Goal: Information Seeking & Learning: Learn about a topic

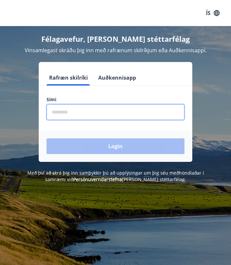
click at [92, 109] on input "phone" at bounding box center [116, 112] width 138 height 16
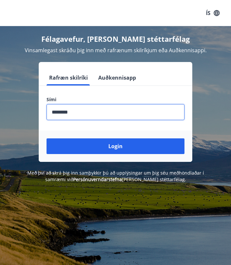
type input "********"
click at [47, 138] on button "Login" at bounding box center [116, 146] width 138 height 16
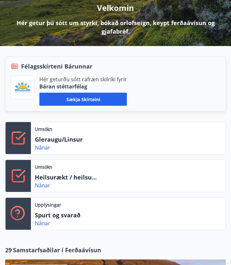
scroll to position [91, 0]
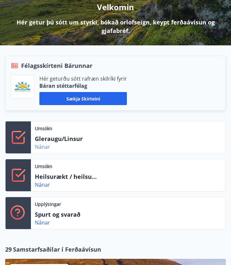
click at [44, 147] on link "Nánar" at bounding box center [42, 146] width 15 height 7
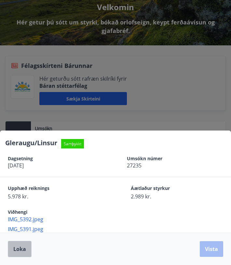
click at [20, 252] on span "Loka" at bounding box center [19, 248] width 13 height 7
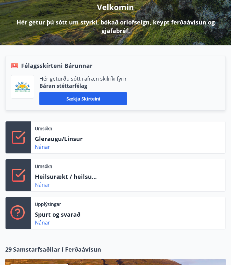
click at [45, 185] on link "Nánar" at bounding box center [42, 184] width 15 height 7
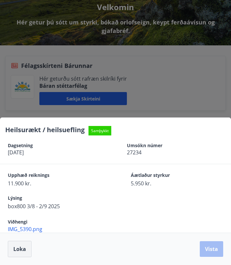
click at [24, 247] on span "Loka" at bounding box center [19, 248] width 13 height 7
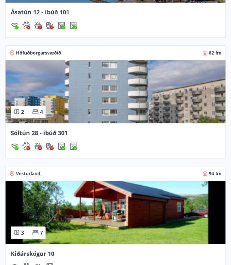
scroll to position [932, 0]
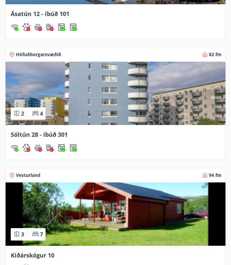
click at [59, 135] on span "Sóltún 28 - íbúð 301" at bounding box center [39, 134] width 57 height 8
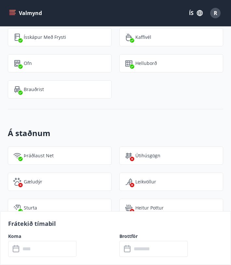
scroll to position [910, 0]
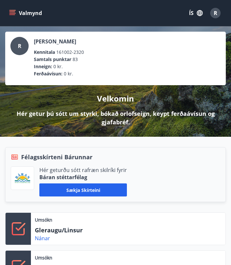
click at [14, 16] on icon "menu" at bounding box center [12, 13] width 7 height 7
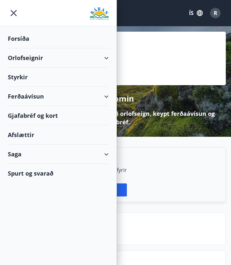
click at [105, 58] on div "Orlofseignir" at bounding box center [58, 57] width 101 height 19
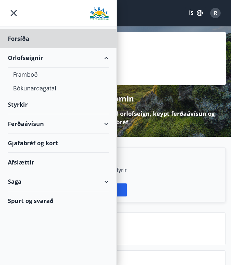
click at [21, 48] on div "Styrkir" at bounding box center [58, 38] width 101 height 19
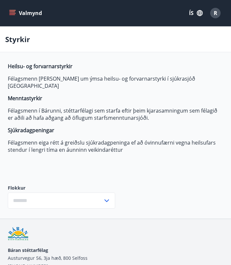
type input "***"
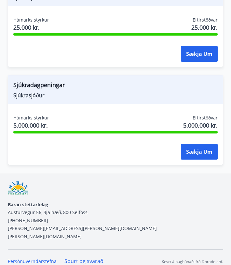
scroll to position [1415, 0]
